Goal: Information Seeking & Learning: Learn about a topic

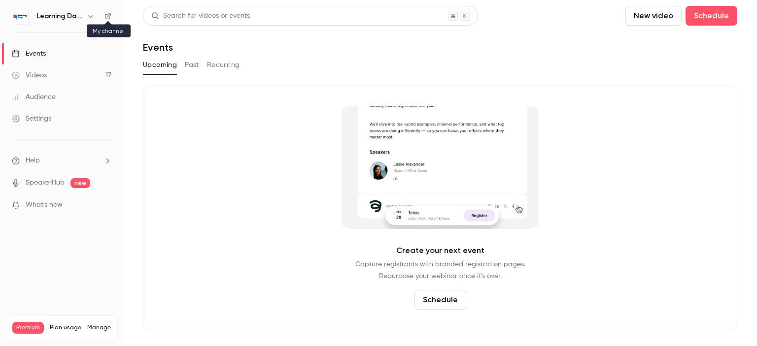
click at [106, 12] on div "Learning Days" at bounding box center [62, 16] width 100 height 17
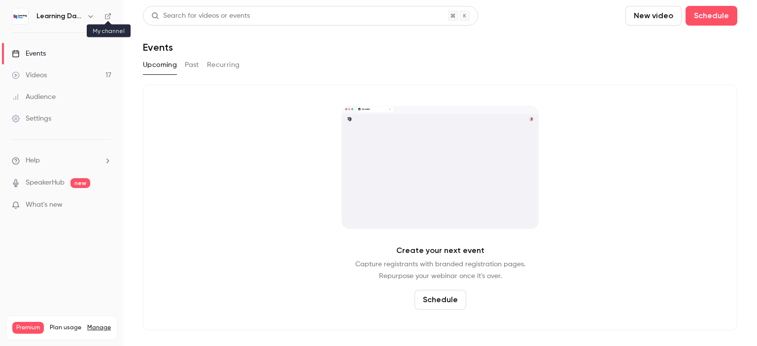
click at [106, 15] on icon at bounding box center [107, 16] width 7 height 7
click at [61, 90] on link "Audience" at bounding box center [61, 97] width 123 height 22
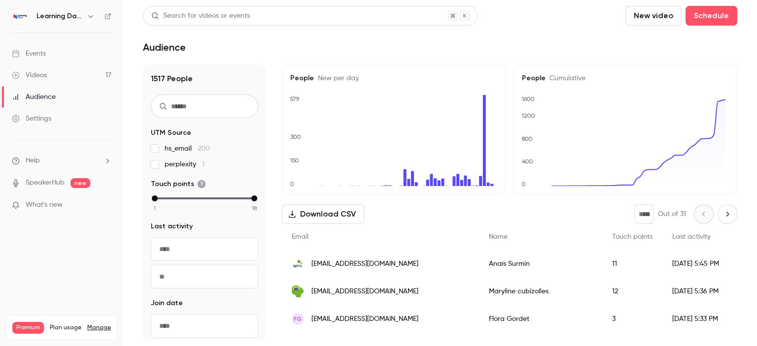
click at [335, 267] on span "[EMAIL_ADDRESS][DOMAIN_NAME]" at bounding box center [364, 264] width 107 height 10
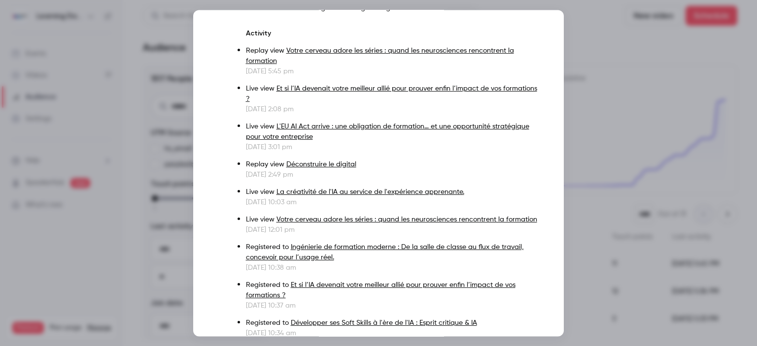
scroll to position [139, 0]
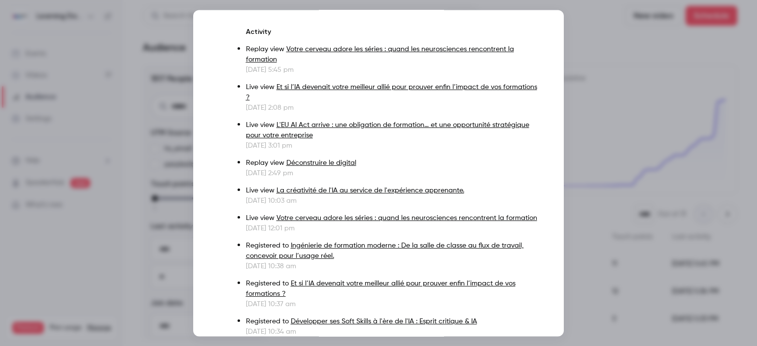
click at [601, 115] on div at bounding box center [378, 173] width 757 height 346
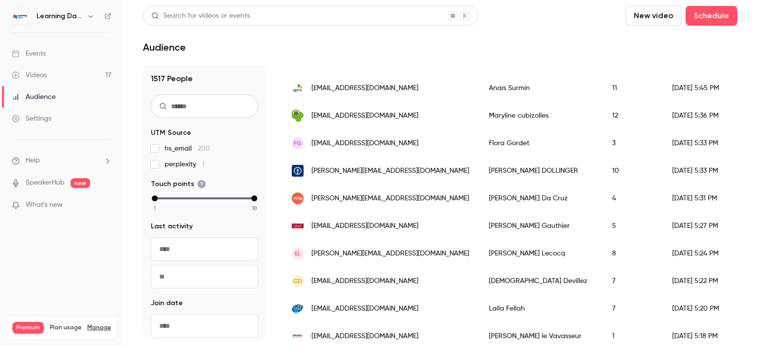
scroll to position [191, 0]
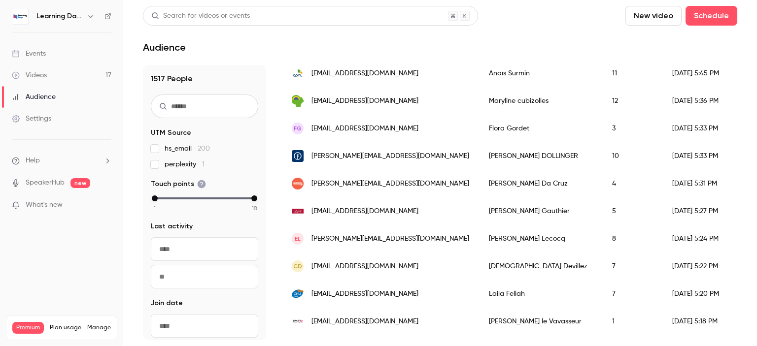
click at [370, 214] on span "[EMAIL_ADDRESS][DOMAIN_NAME]" at bounding box center [364, 211] width 107 height 10
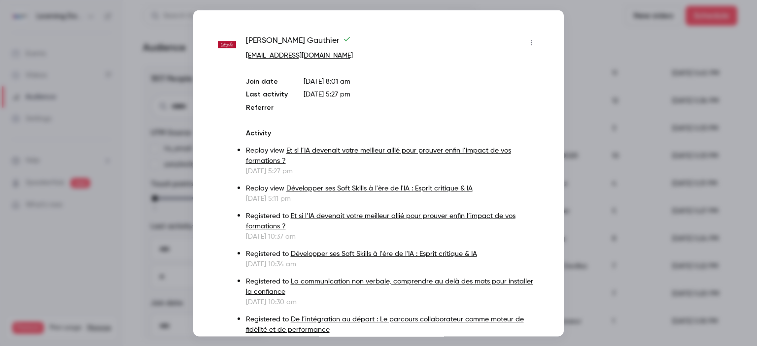
click at [581, 128] on div at bounding box center [378, 173] width 757 height 346
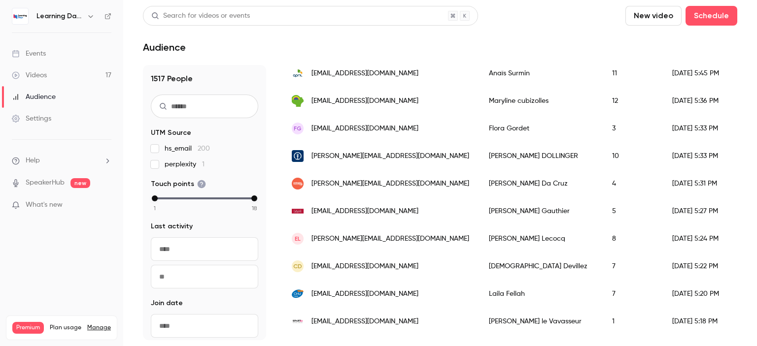
click at [366, 235] on span "[PERSON_NAME][EMAIL_ADDRESS][DOMAIN_NAME]" at bounding box center [390, 239] width 158 height 10
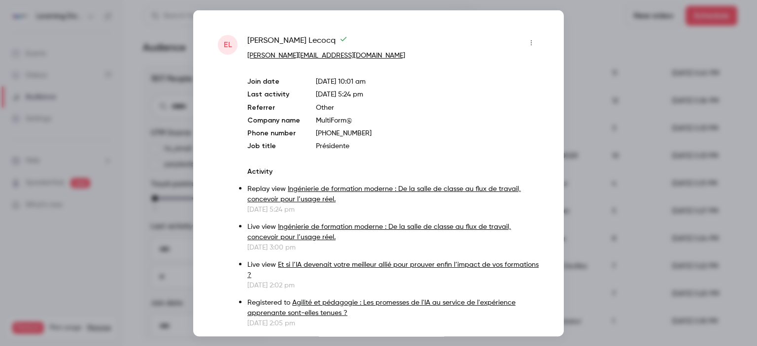
click at [594, 118] on div at bounding box center [378, 173] width 757 height 346
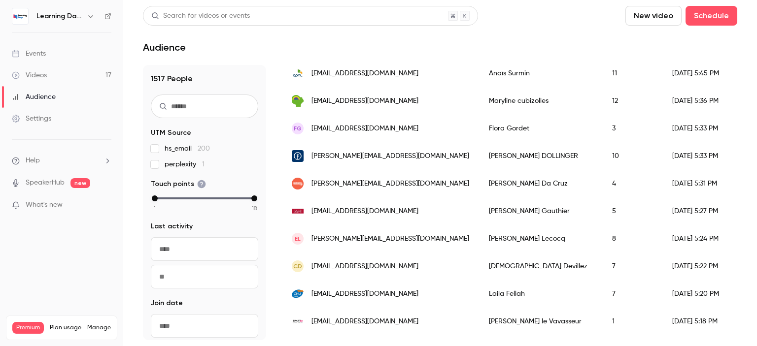
click at [347, 162] on div "[PERSON_NAME][EMAIL_ADDRESS][DOMAIN_NAME]" at bounding box center [380, 156] width 197 height 28
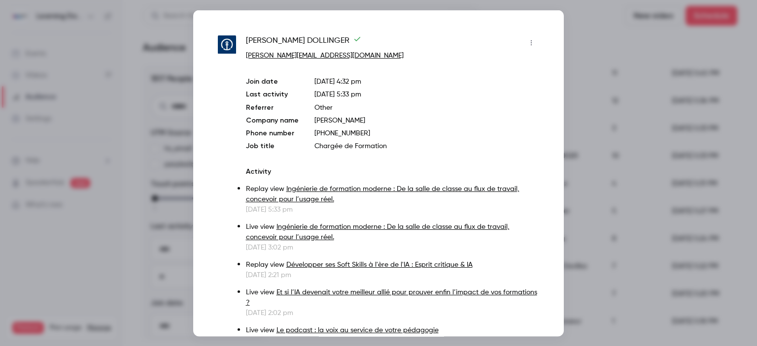
click at [606, 86] on div at bounding box center [378, 173] width 757 height 346
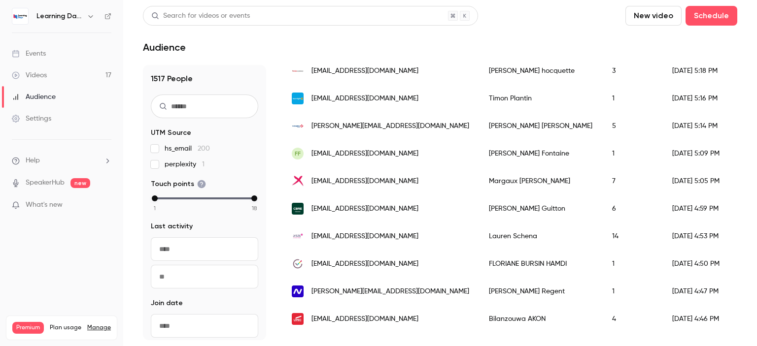
scroll to position [538, 0]
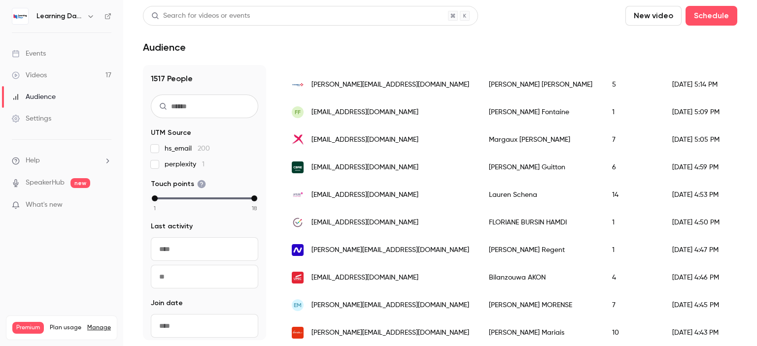
click at [375, 166] on span "[EMAIL_ADDRESS][DOMAIN_NAME]" at bounding box center [364, 168] width 107 height 10
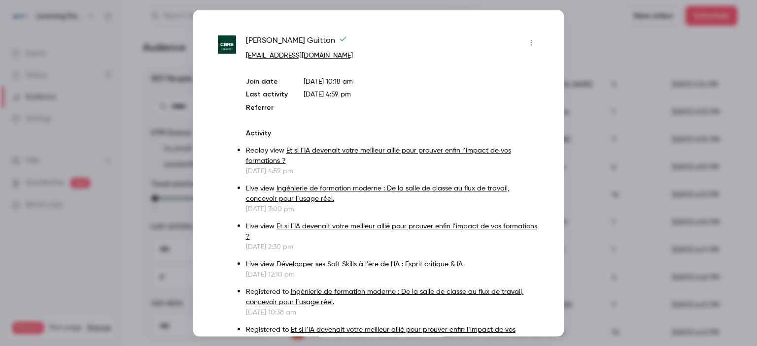
click at [597, 127] on div at bounding box center [378, 173] width 757 height 346
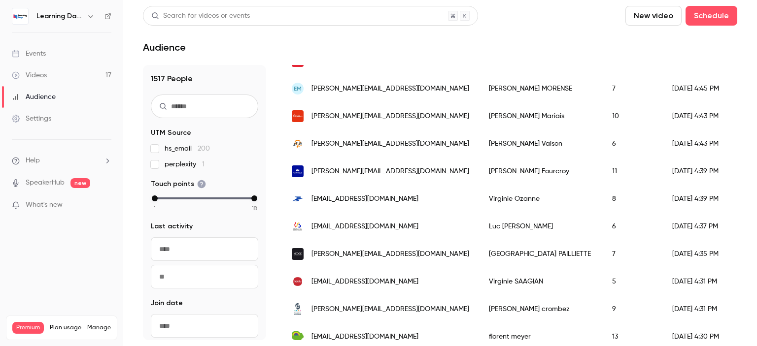
scroll to position [781, 0]
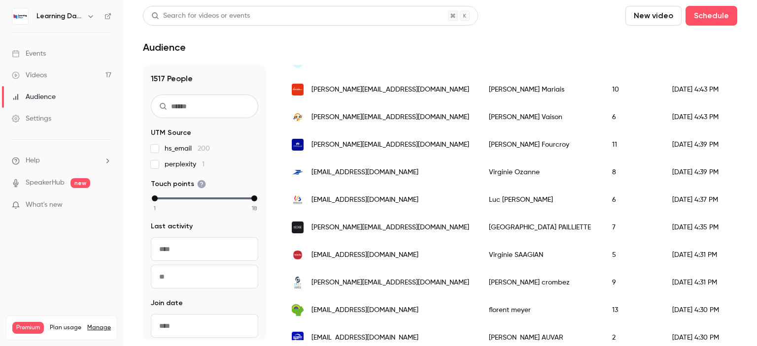
click at [356, 115] on span "[PERSON_NAME][EMAIL_ADDRESS][DOMAIN_NAME]" at bounding box center [390, 117] width 158 height 10
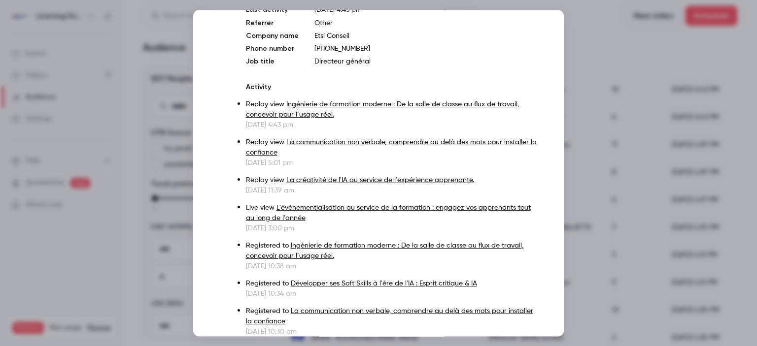
scroll to position [85, 0]
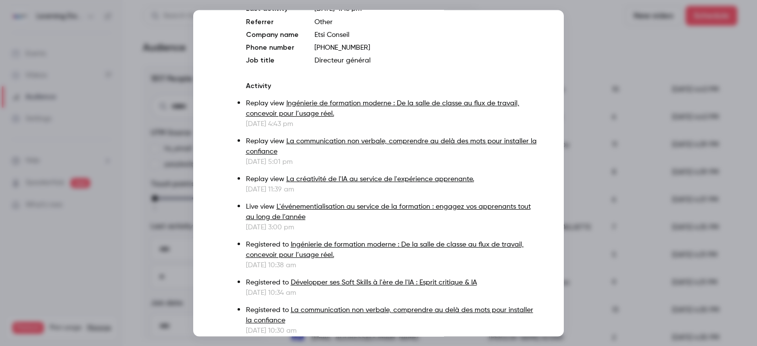
click at [616, 183] on div at bounding box center [378, 173] width 757 height 346
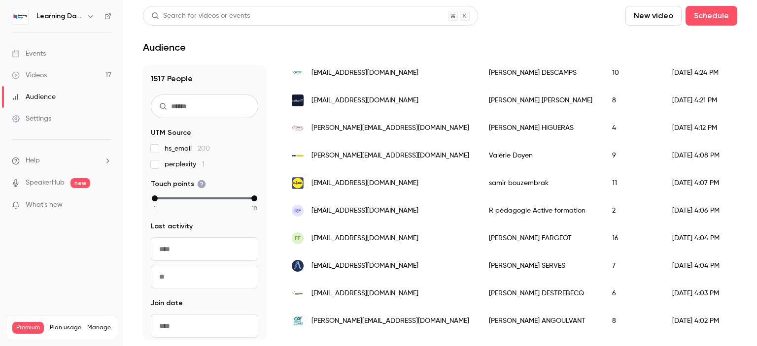
scroll to position [1109, 0]
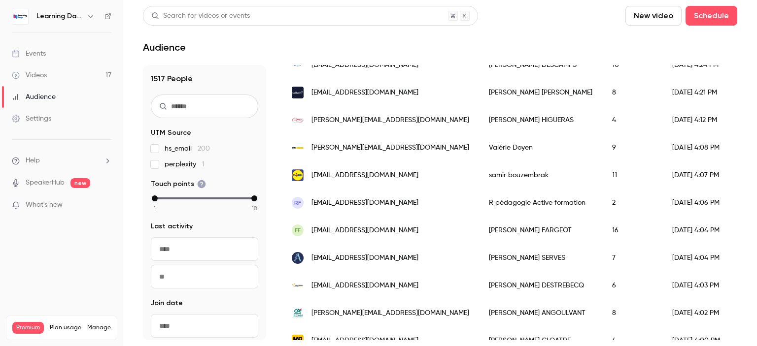
click at [389, 175] on span "[EMAIL_ADDRESS][DOMAIN_NAME]" at bounding box center [364, 175] width 107 height 10
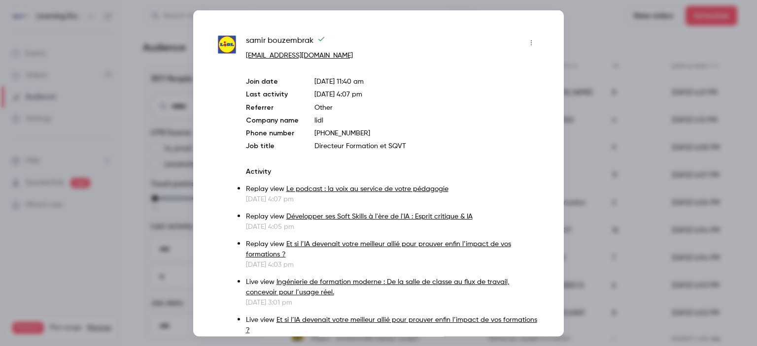
click at [601, 167] on div at bounding box center [378, 173] width 757 height 346
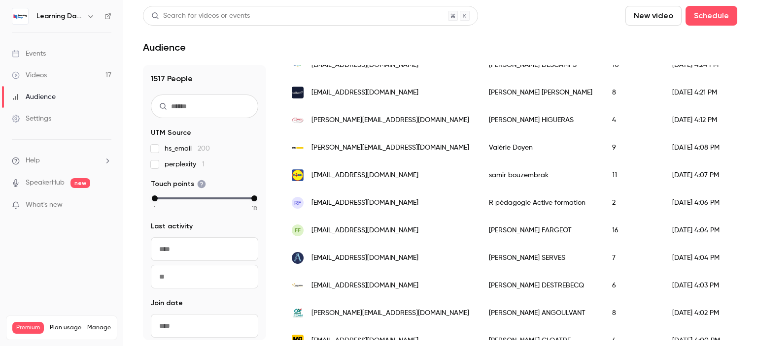
click at [30, 51] on div "Events" at bounding box center [29, 54] width 34 height 10
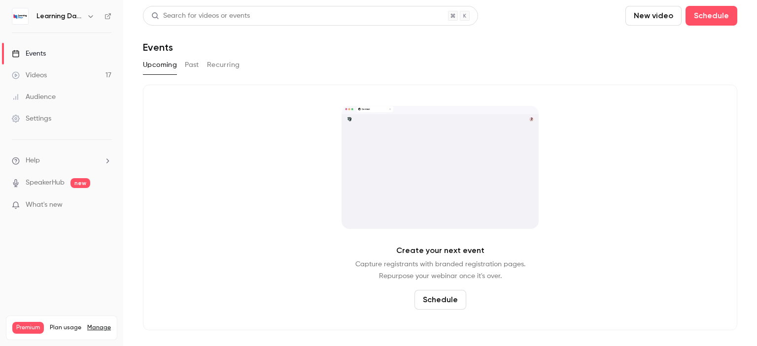
click at [50, 106] on link "Audience" at bounding box center [61, 97] width 123 height 22
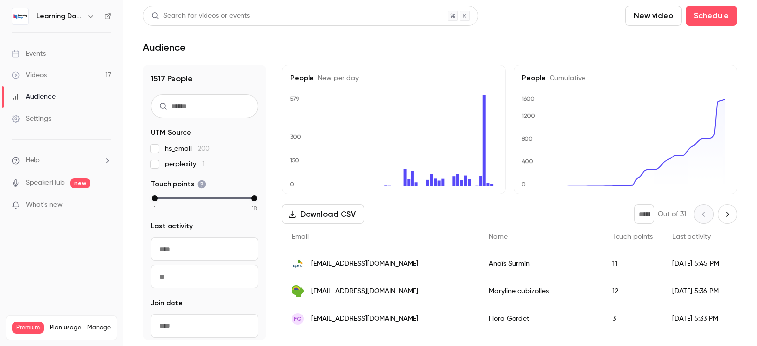
click at [47, 91] on link "Audience" at bounding box center [61, 97] width 123 height 22
click at [46, 78] on div "Videos" at bounding box center [29, 75] width 35 height 10
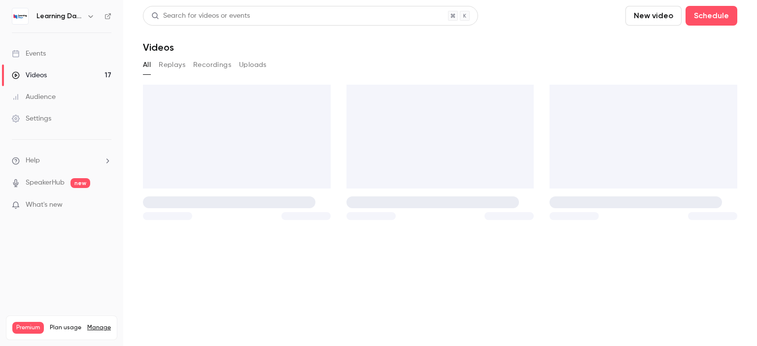
click at [55, 98] on div "Audience" at bounding box center [34, 97] width 44 height 10
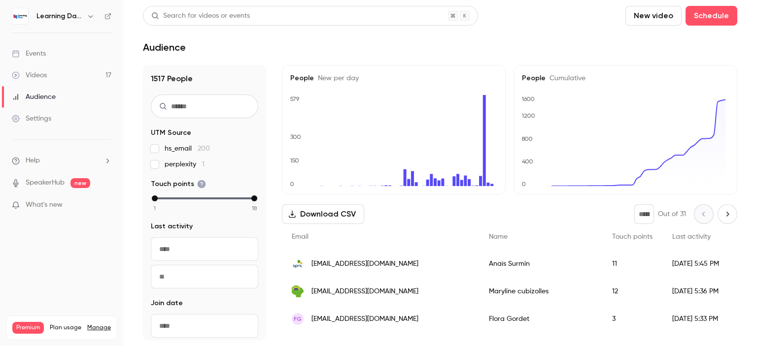
click at [337, 267] on span "[EMAIL_ADDRESS][DOMAIN_NAME]" at bounding box center [364, 264] width 107 height 10
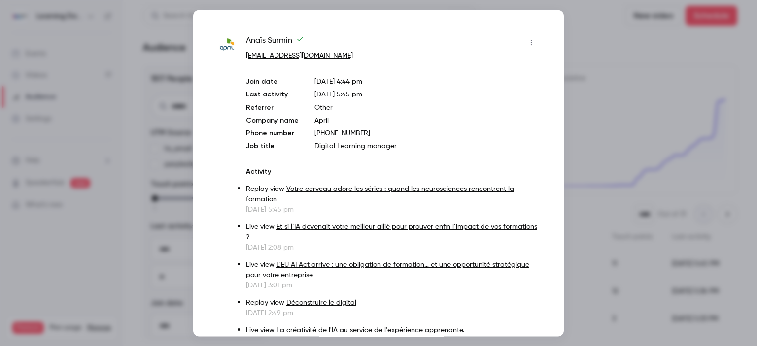
click at [632, 91] on div at bounding box center [378, 173] width 757 height 346
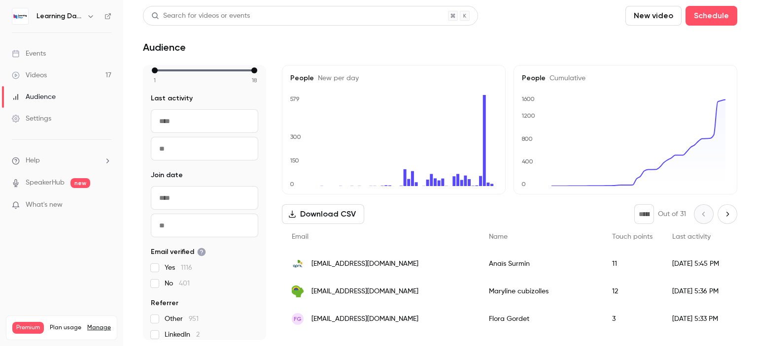
scroll to position [130, 0]
click at [355, 268] on span "[EMAIL_ADDRESS][DOMAIN_NAME]" at bounding box center [364, 264] width 107 height 10
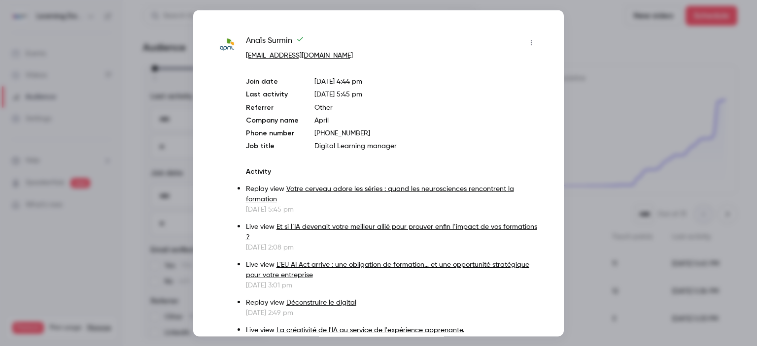
click at [335, 189] on link "Votre cerveau adore les séries : quand les neurosciences rencontrent la formati…" at bounding box center [380, 193] width 268 height 17
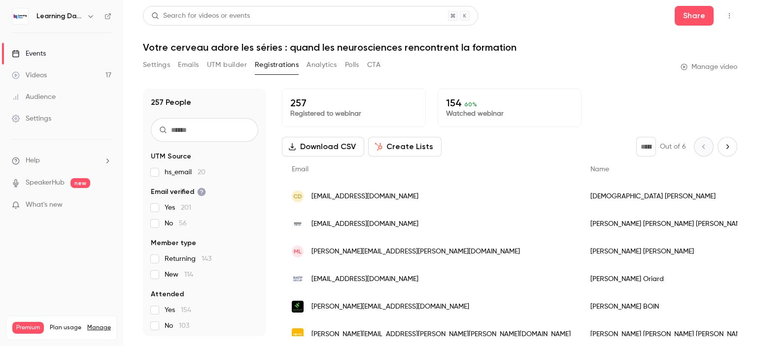
click at [348, 216] on div "annecharlotte.jehandael@decathlon.com" at bounding box center [431, 224] width 299 height 28
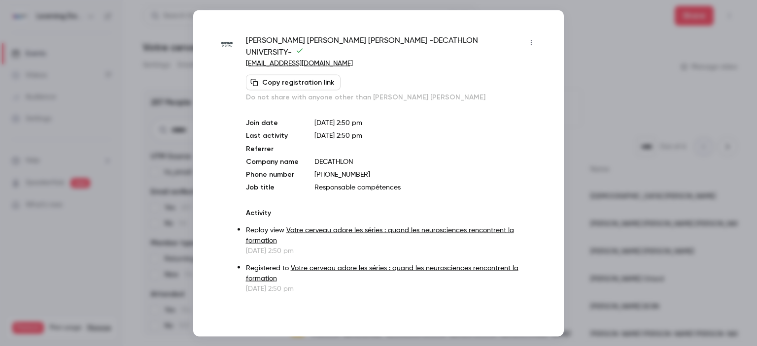
click at [583, 127] on div at bounding box center [378, 173] width 757 height 346
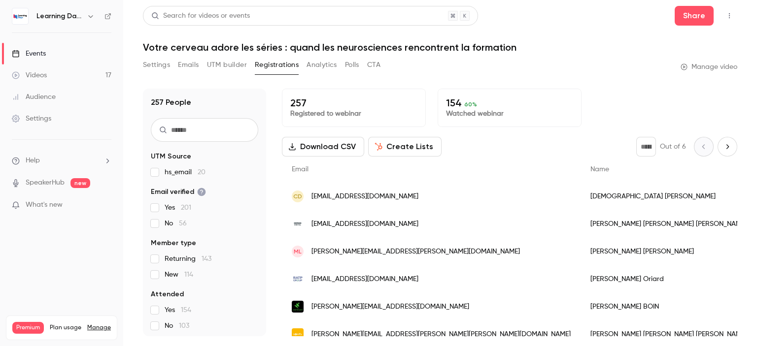
click at [363, 273] on div "lauriane.oriard@ratp.fr" at bounding box center [431, 280] width 299 height 28
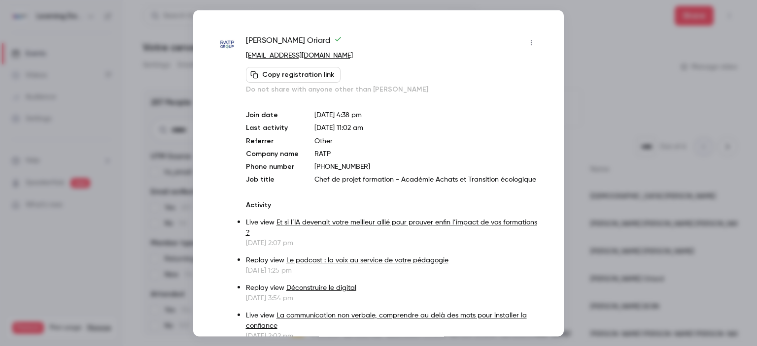
click at [581, 133] on div at bounding box center [378, 173] width 757 height 346
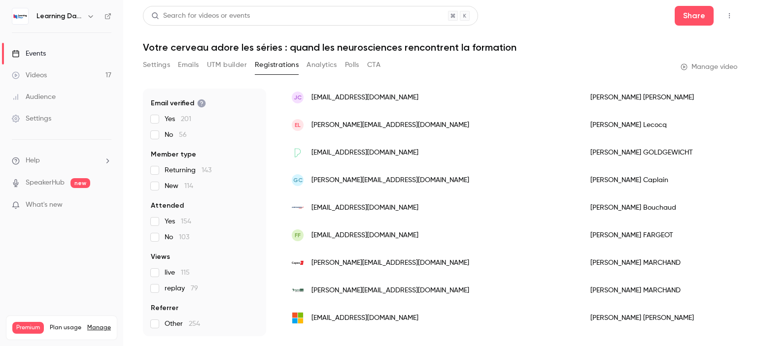
scroll to position [682, 0]
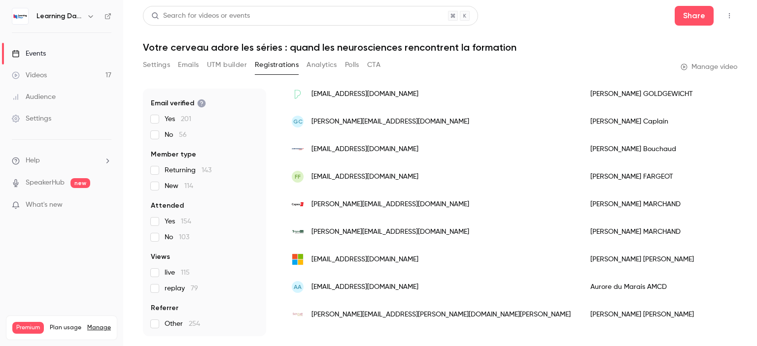
click at [54, 52] on link "Events" at bounding box center [61, 54] width 123 height 22
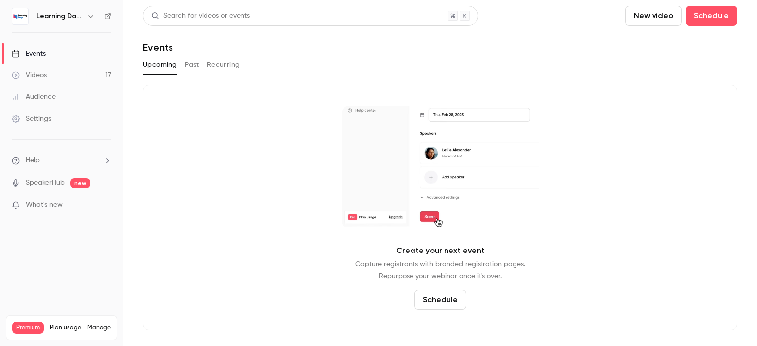
click at [37, 74] on div "Videos" at bounding box center [29, 75] width 35 height 10
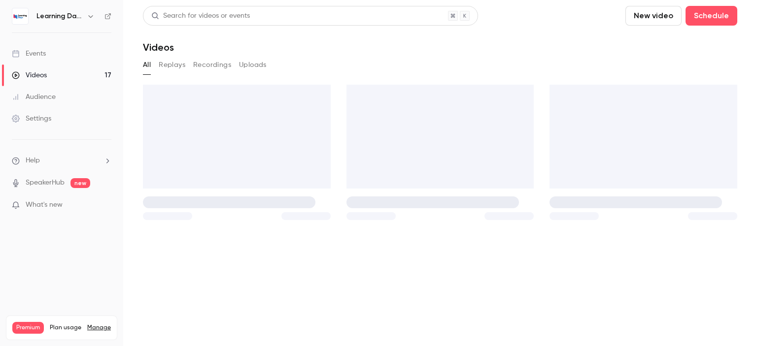
click at [53, 93] on div "Audience" at bounding box center [34, 97] width 44 height 10
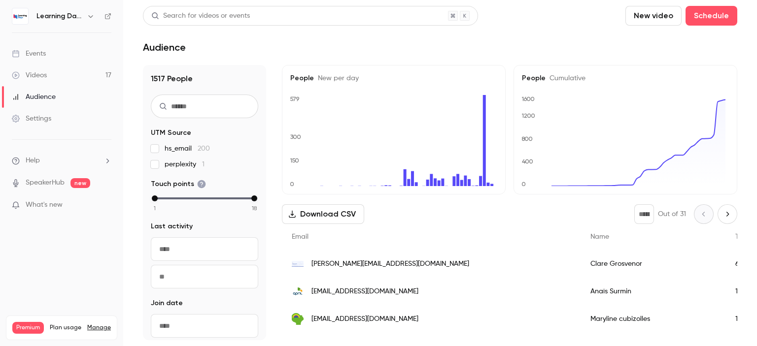
click at [380, 264] on span "c.grosvenor@monceau-langues.fr" at bounding box center [390, 264] width 158 height 10
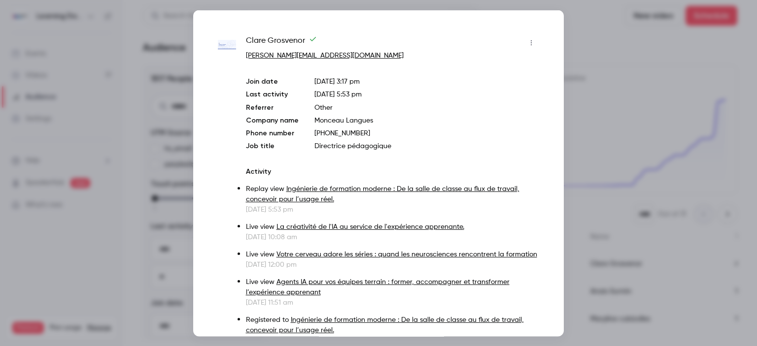
scroll to position [83, 0]
